Goal: Book appointment/travel/reservation

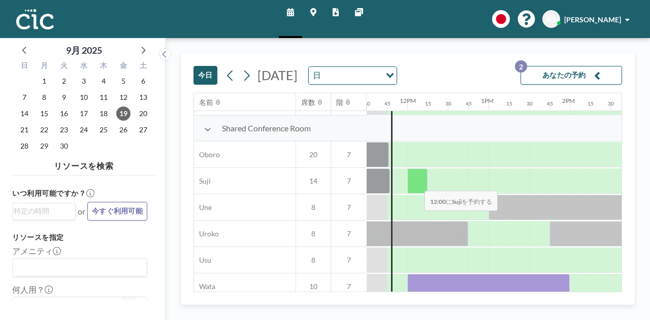
scroll to position [772, 934]
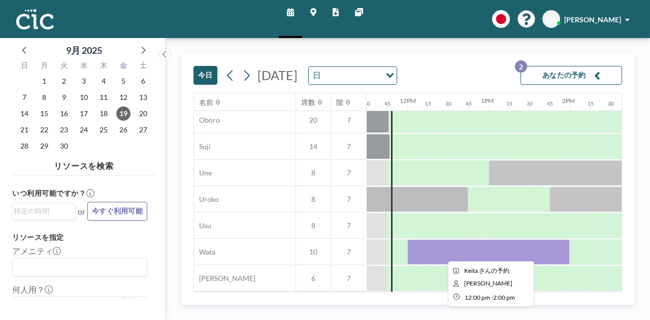
click at [437, 249] on div at bounding box center [488, 252] width 163 height 25
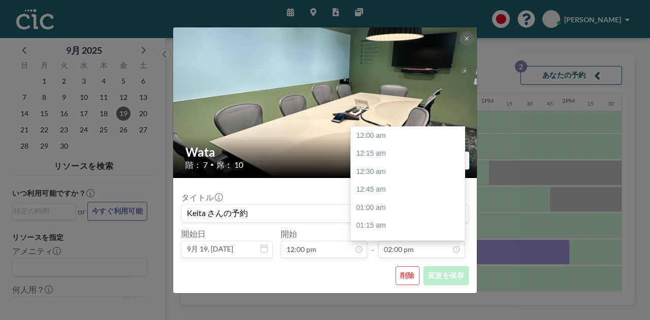
scroll to position [1012, 0]
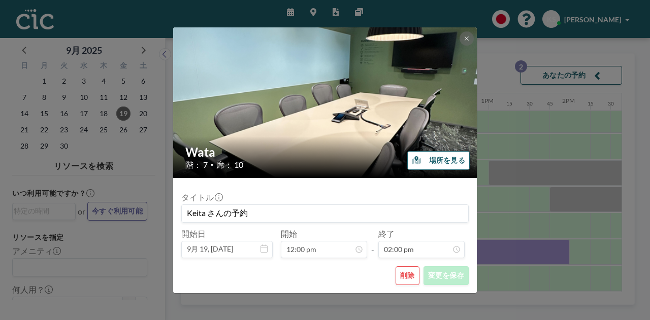
click at [407, 274] on button "削除" at bounding box center [408, 276] width 24 height 19
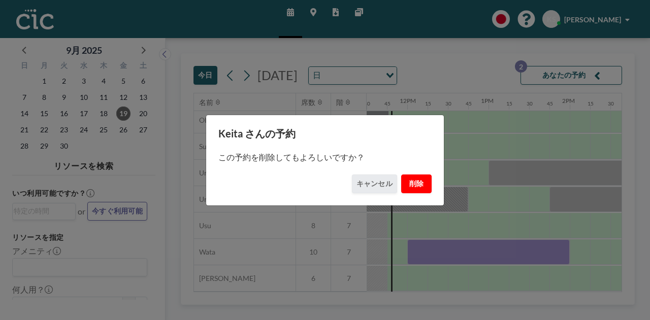
click at [412, 185] on button "削除" at bounding box center [416, 184] width 30 height 19
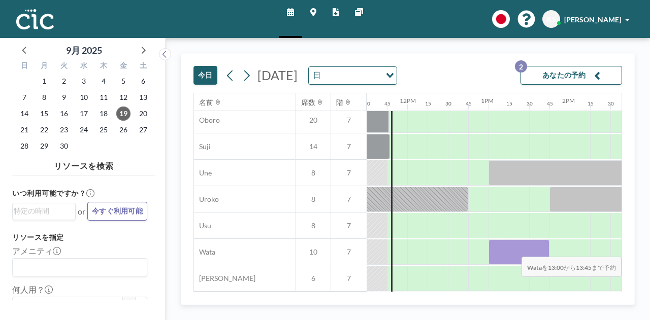
drag, startPoint x: 494, startPoint y: 249, endPoint x: 540, endPoint y: 249, distance: 46.7
click at [540, 249] on div at bounding box center [519, 252] width 61 height 25
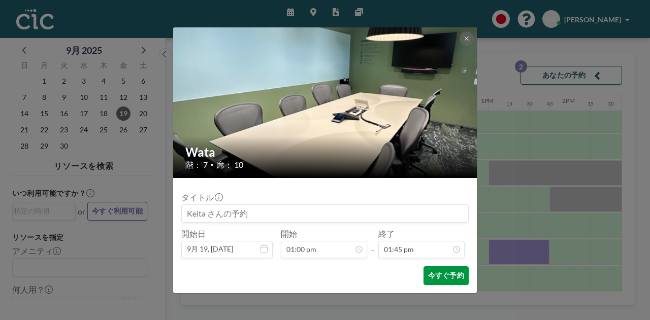
click at [442, 275] on button "今すぐ予約" at bounding box center [446, 276] width 45 height 19
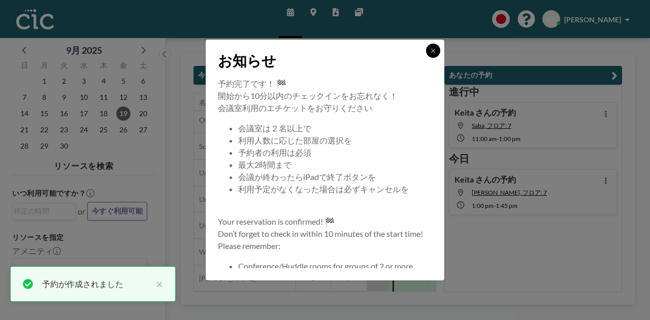
click at [431, 52] on icon at bounding box center [433, 51] width 6 height 6
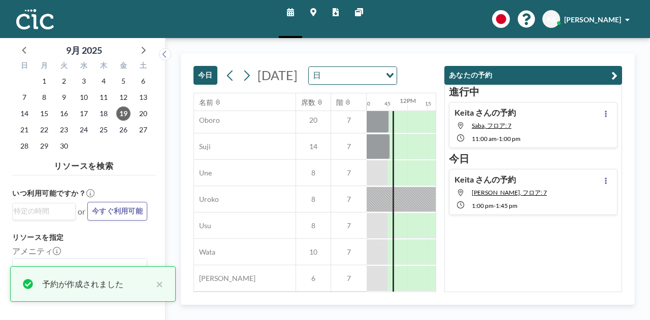
click at [613, 76] on icon "button" at bounding box center [614, 76] width 6 height 12
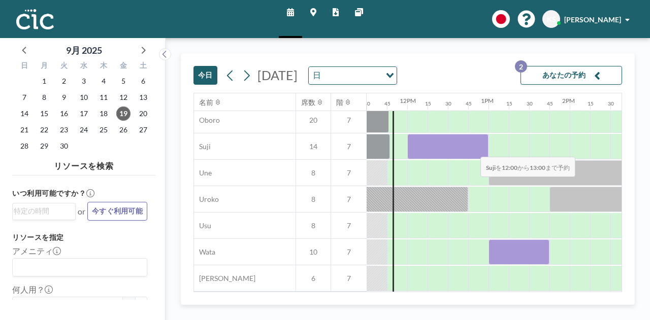
drag, startPoint x: 421, startPoint y: 147, endPoint x: 472, endPoint y: 149, distance: 51.9
click at [472, 149] on div at bounding box center [447, 146] width 81 height 25
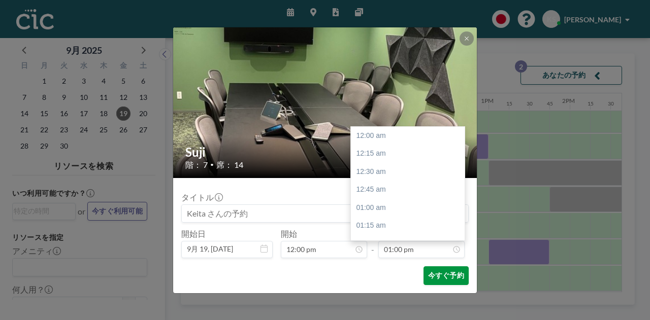
scroll to position [940, 0]
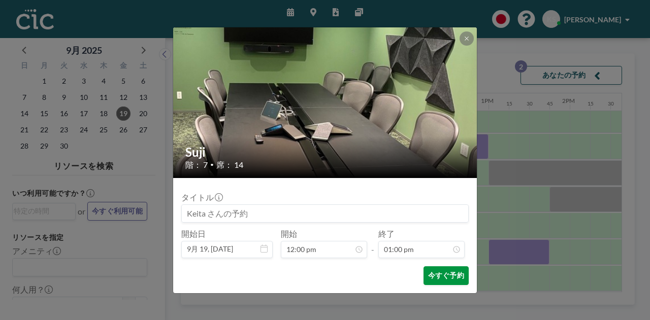
click at [433, 278] on button "今すぐ予約" at bounding box center [446, 276] width 45 height 19
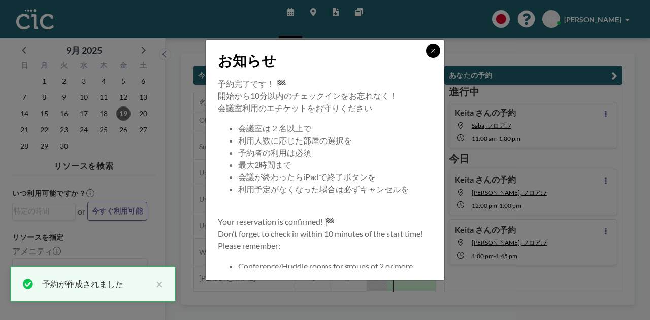
click at [434, 51] on icon at bounding box center [433, 51] width 4 height 4
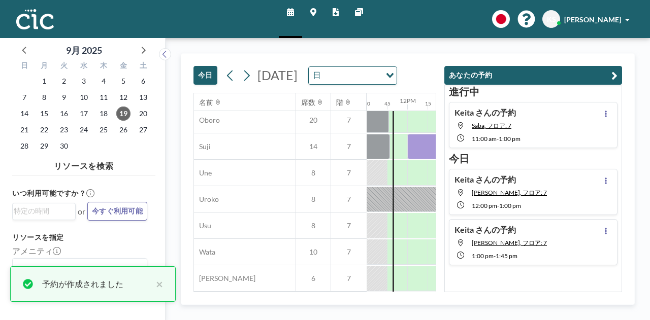
click at [618, 76] on button "あなたの予約" at bounding box center [533, 75] width 178 height 19
